Goal: Transaction & Acquisition: Purchase product/service

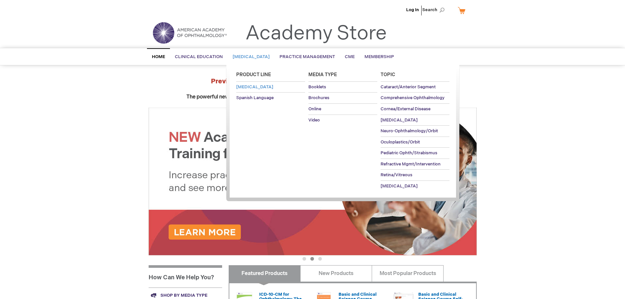
click at [255, 88] on span "Patient Education" at bounding box center [254, 86] width 37 height 5
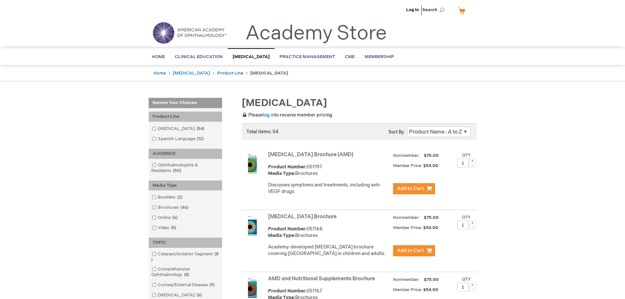
click at [312, 155] on link "[MEDICAL_DATA] Brochure (AMD)" at bounding box center [310, 155] width 85 height 6
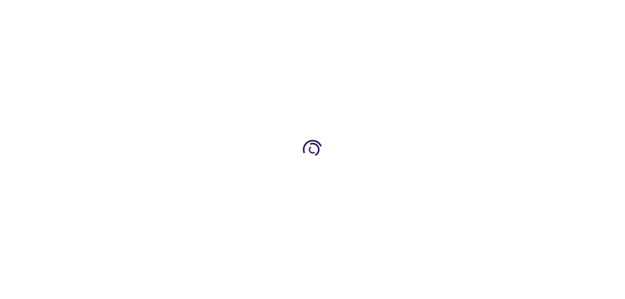
type input "1"
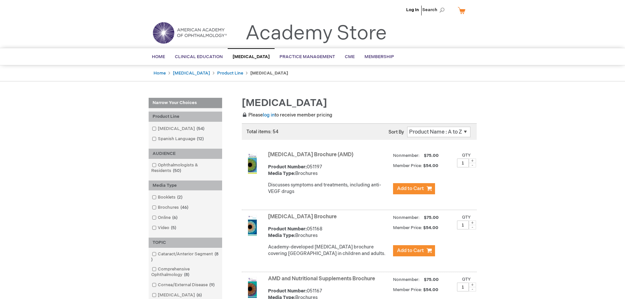
click at [444, 131] on select "Position Product Name : A to Z Product Name : Z to A Price : Low to High Price …" at bounding box center [438, 132] width 63 height 11
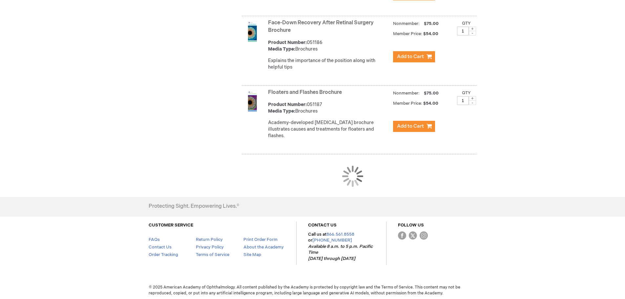
scroll to position [1298, 0]
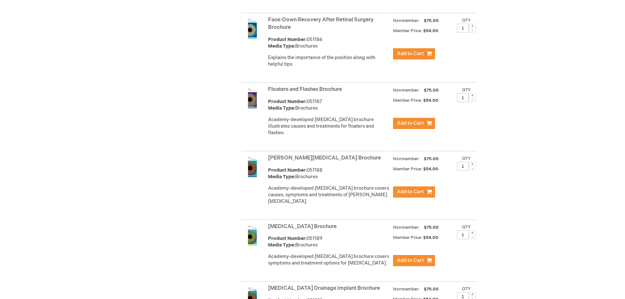
click at [317, 89] on link "Floaters and Flashes Brochure" at bounding box center [305, 89] width 74 height 6
